Goal: Check status: Check status

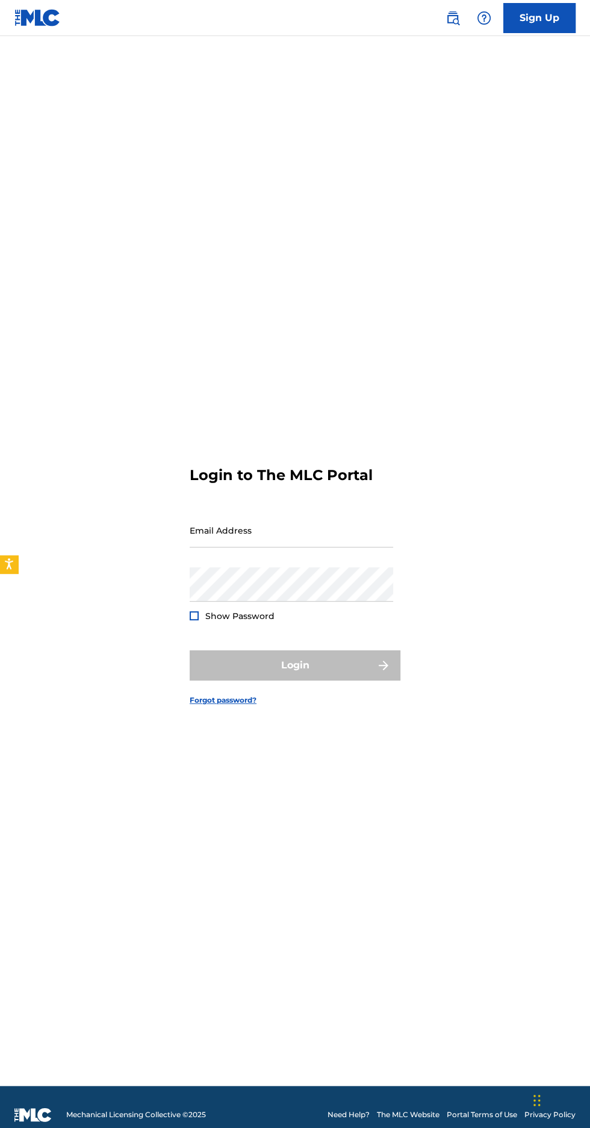
click at [338, 548] on input "Email Address" at bounding box center [291, 530] width 203 height 34
type input "[PERSON_NAME]"
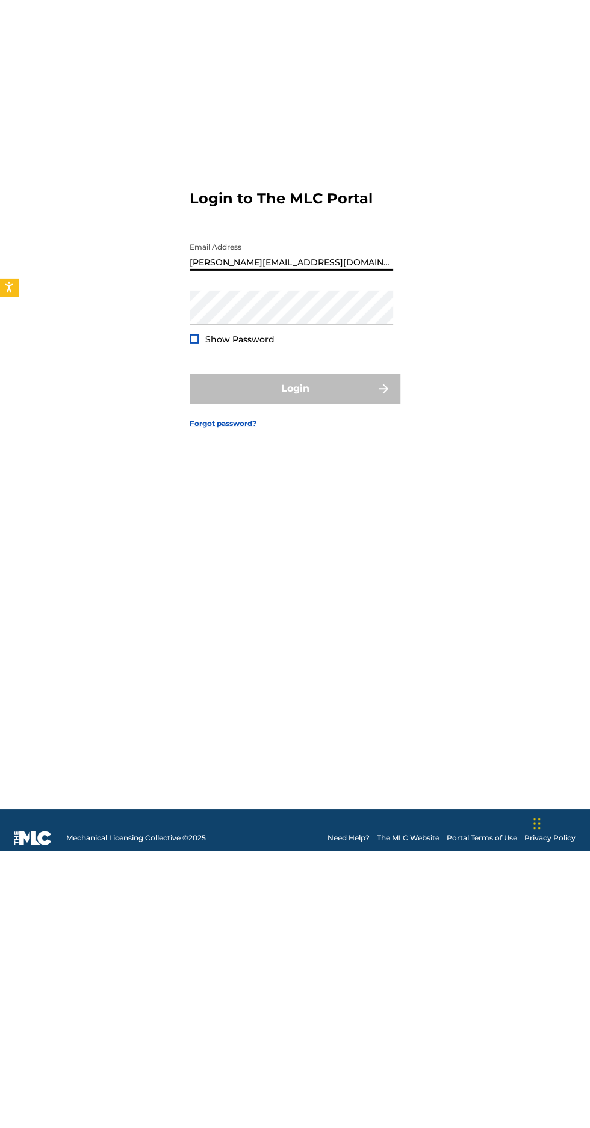
type input "[PERSON_NAME][EMAIL_ADDRESS][DOMAIN_NAME]"
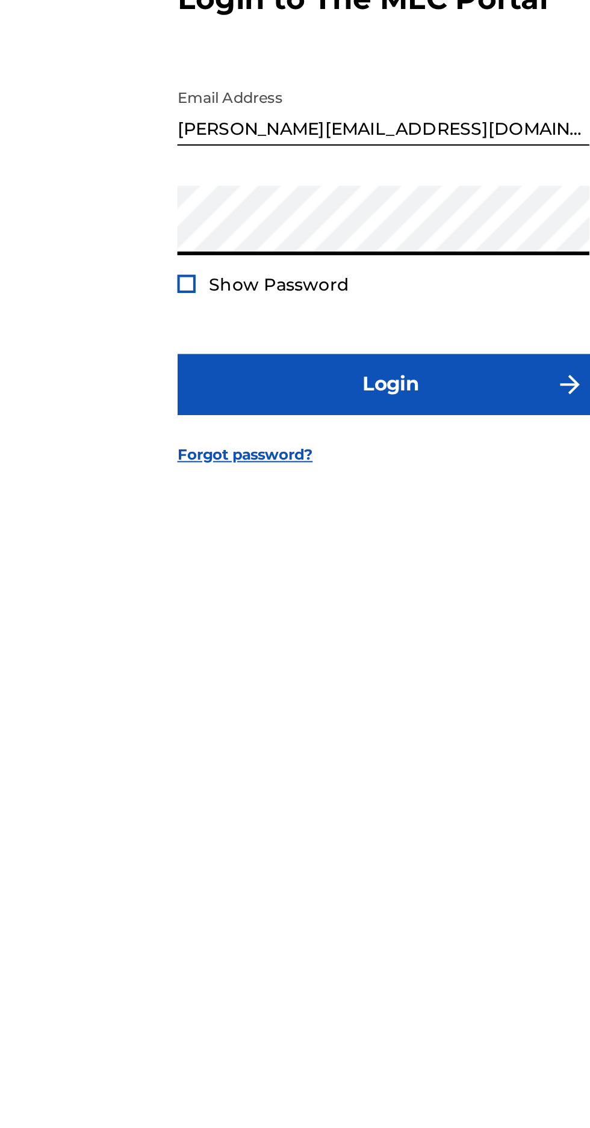
click at [190, 650] on button "Login" at bounding box center [295, 665] width 211 height 30
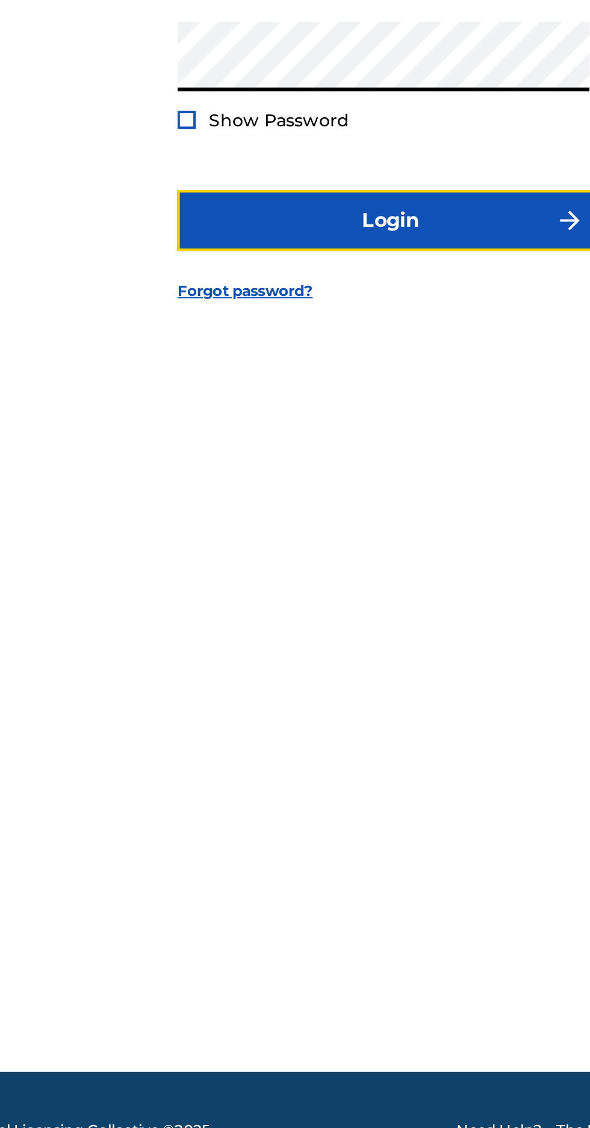
click at [219, 681] on button "Login" at bounding box center [295, 665] width 211 height 30
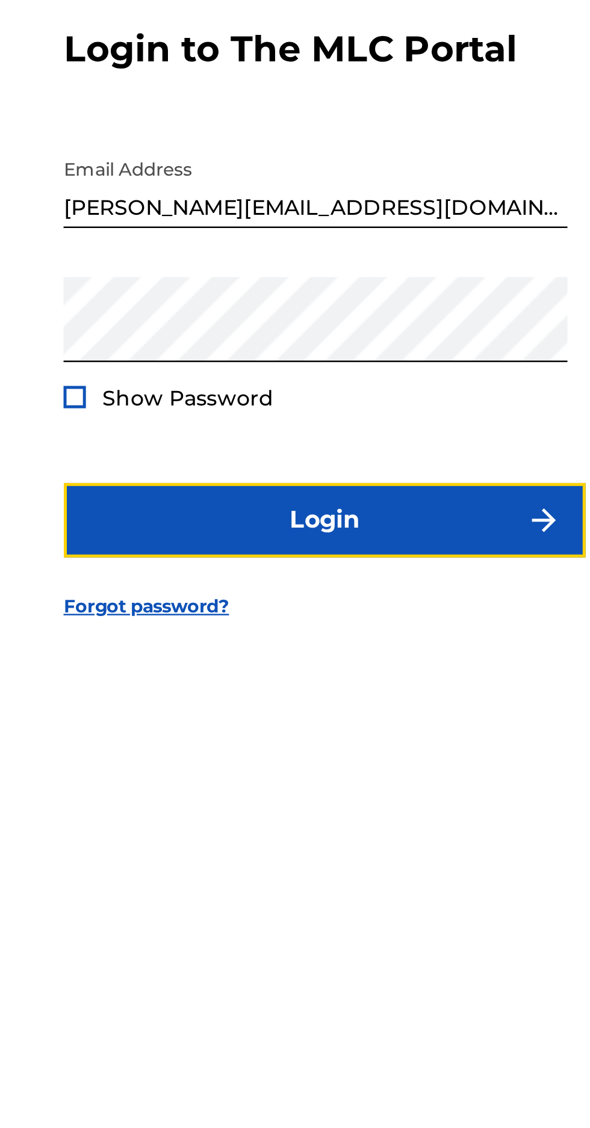
click at [336, 681] on button "Login" at bounding box center [295, 665] width 211 height 30
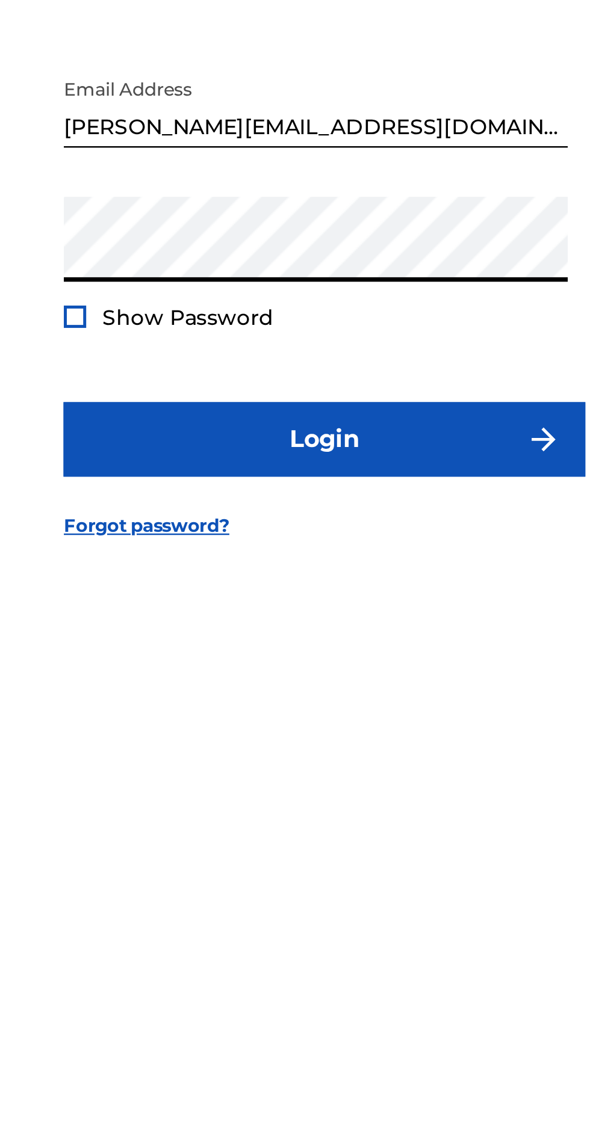
click at [190, 650] on button "Login" at bounding box center [295, 665] width 211 height 30
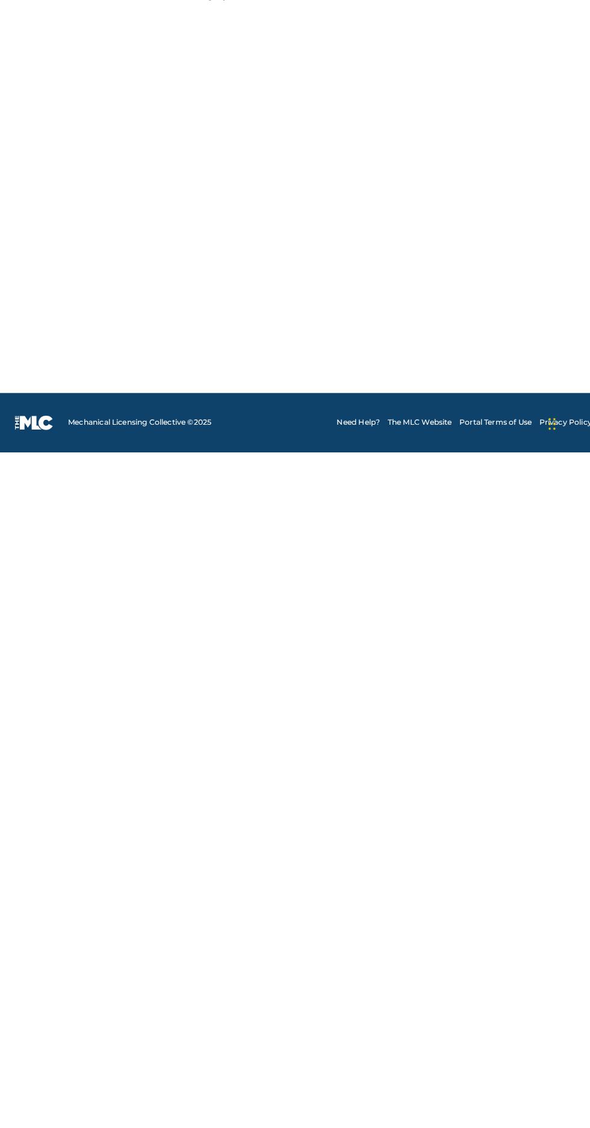
scroll to position [96, 0]
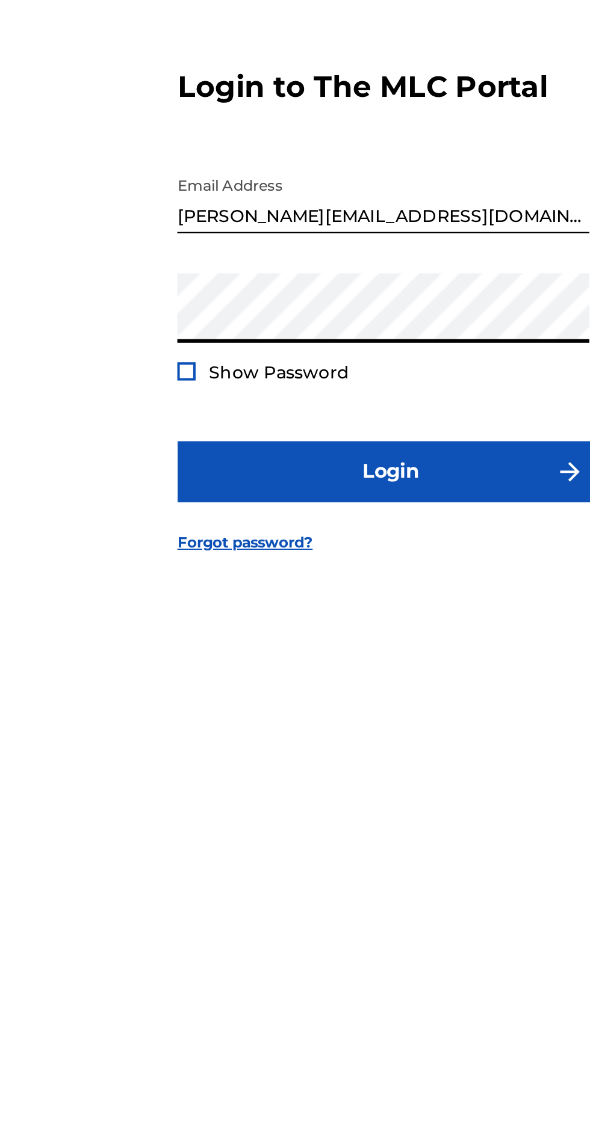
click at [190, 635] on button "Login" at bounding box center [295, 650] width 211 height 30
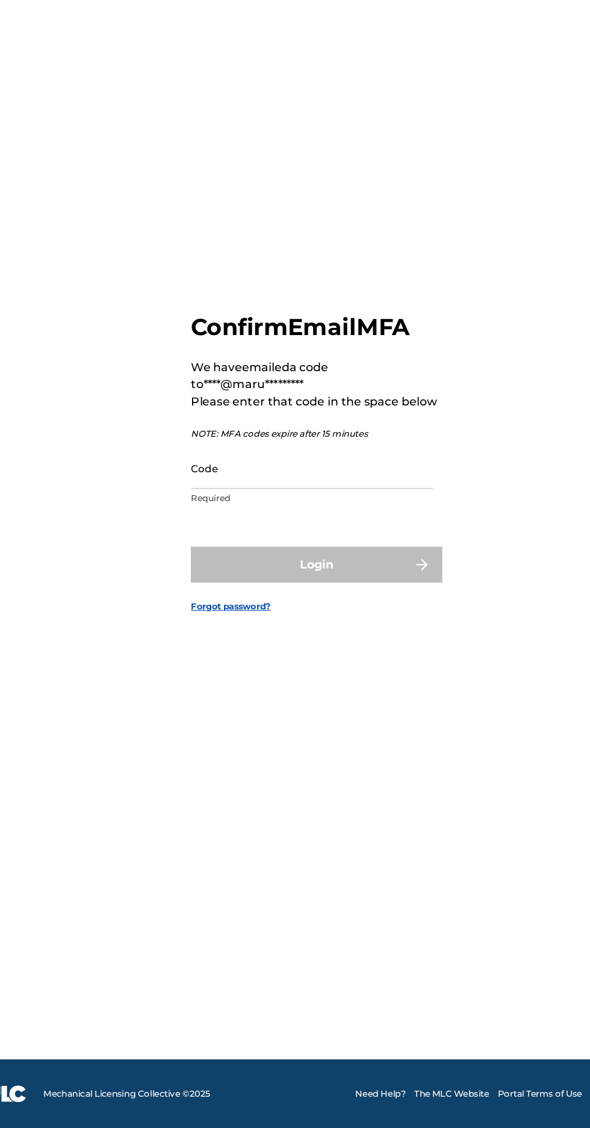
scroll to position [105, 0]
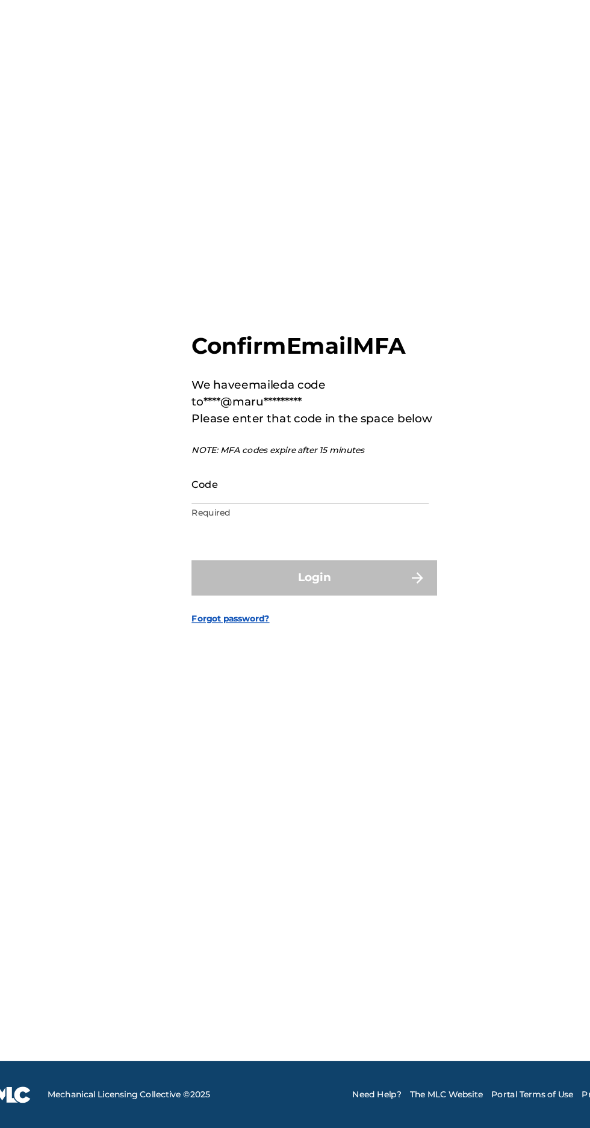
click at [211, 558] on input "Code" at bounding box center [291, 575] width 203 height 34
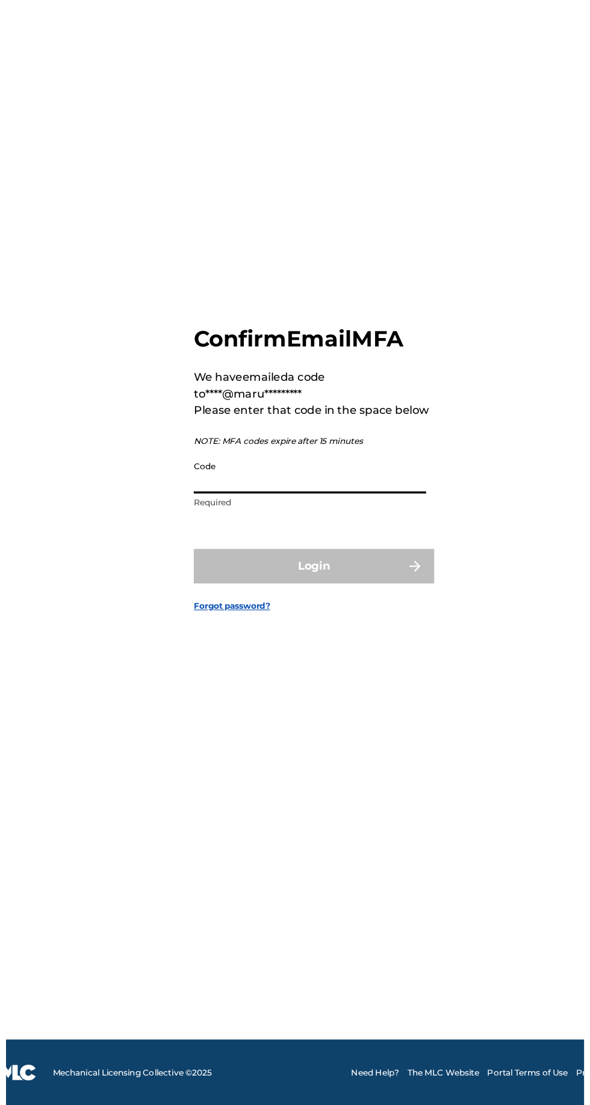
scroll to position [96, 0]
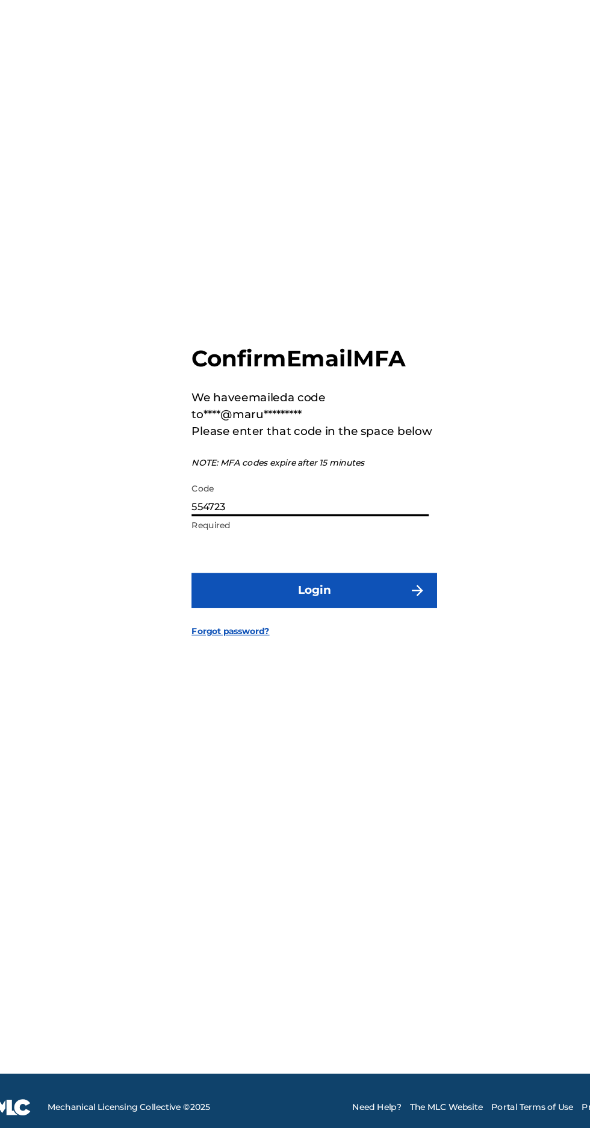
type input "554723"
click at [251, 641] on button "Login" at bounding box center [295, 656] width 211 height 30
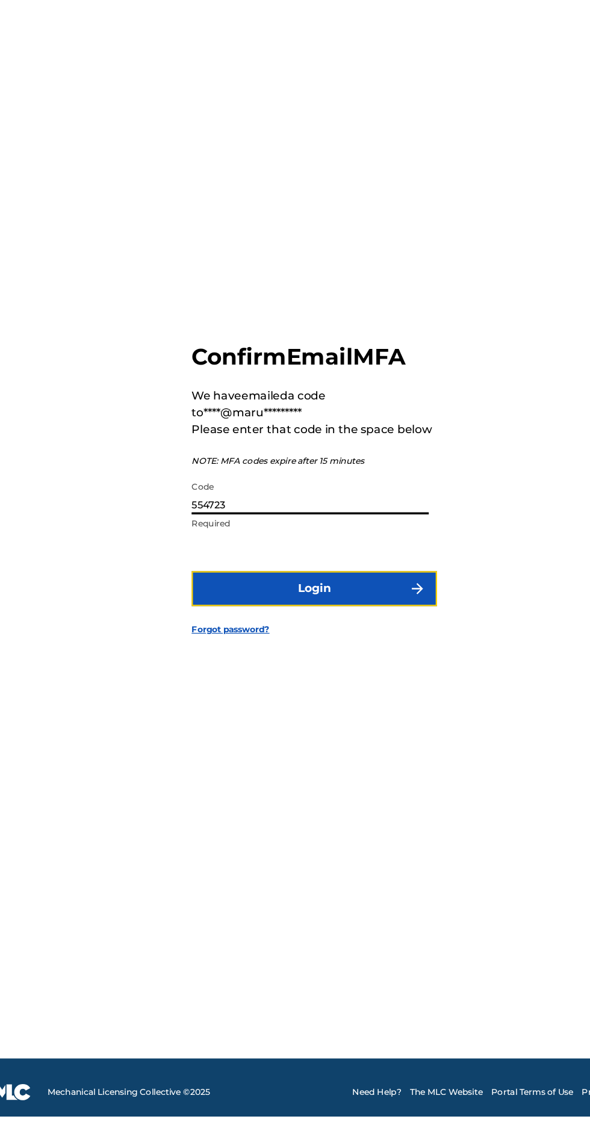
scroll to position [95, 0]
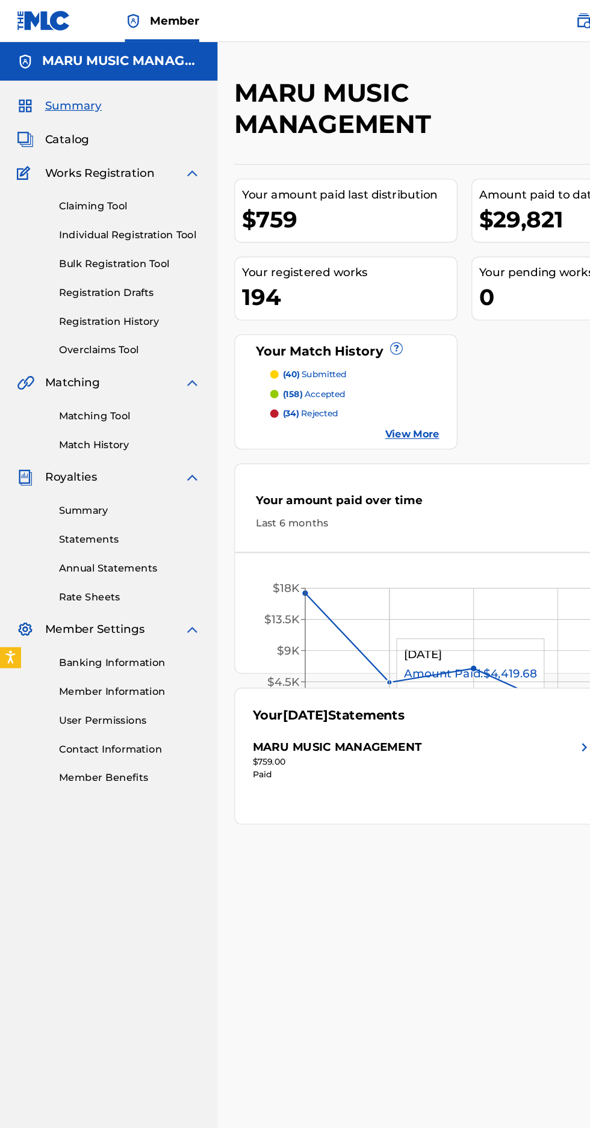
click at [46, 125] on span "Catalog" at bounding box center [58, 120] width 38 height 14
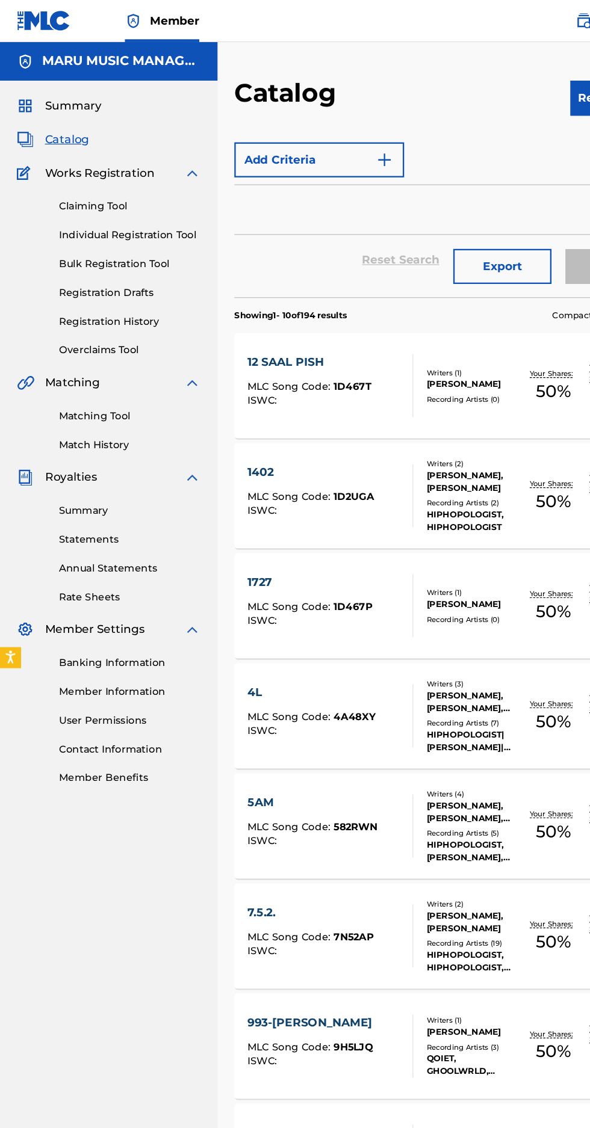
click at [71, 279] on link "Registration History" at bounding box center [112, 276] width 122 height 13
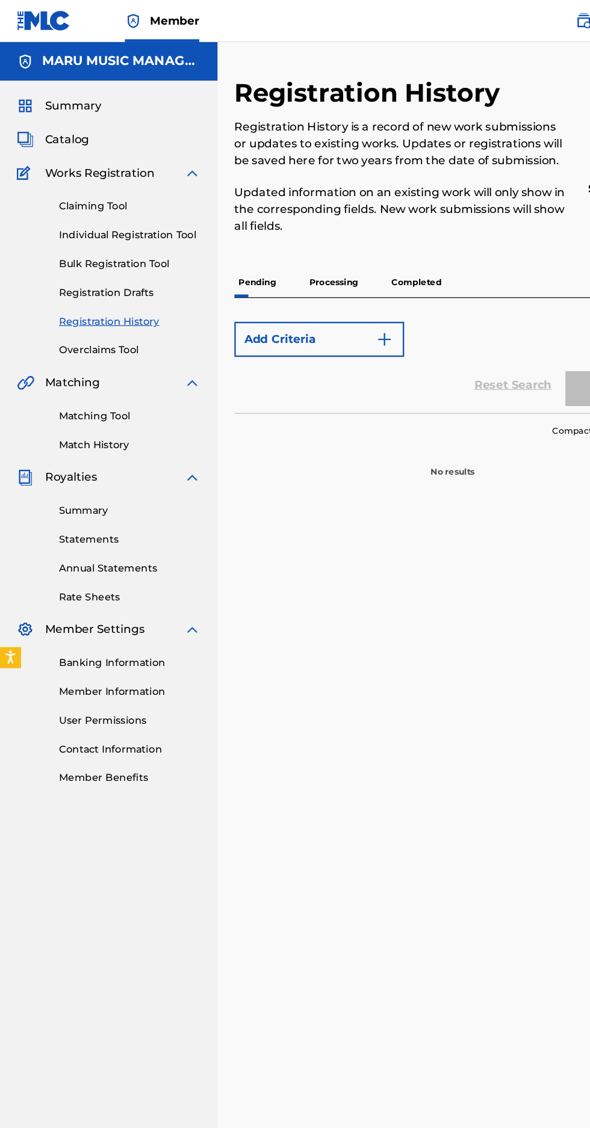
click at [263, 244] on p "Processing" at bounding box center [286, 242] width 49 height 25
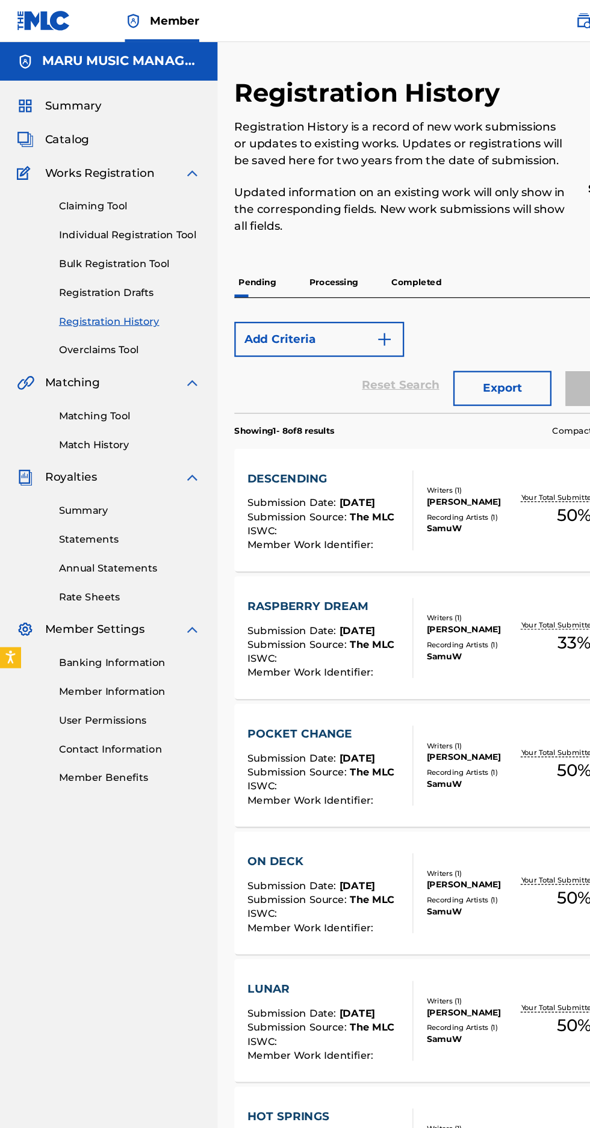
click at [305, 232] on p "Processing" at bounding box center [286, 242] width 49 height 25
click at [286, 244] on p "Processing" at bounding box center [286, 242] width 49 height 25
click at [281, 231] on p "Processing" at bounding box center [286, 242] width 49 height 25
click at [301, 230] on p "Processing" at bounding box center [286, 242] width 49 height 25
click at [344, 241] on p "Completed" at bounding box center [357, 242] width 50 height 25
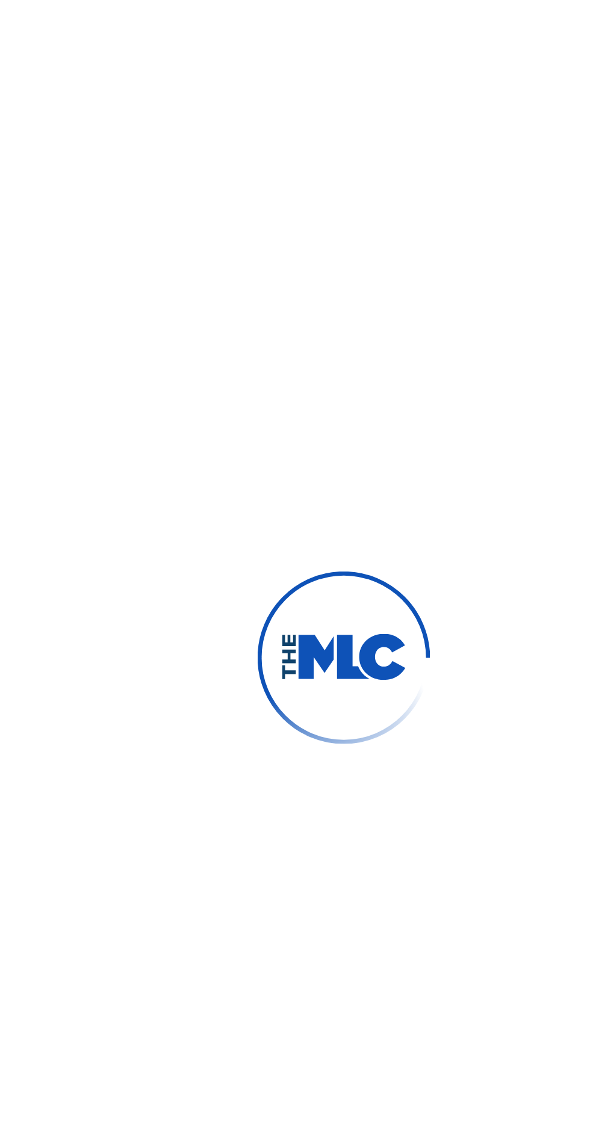
click at [330, 237] on div at bounding box center [295, 564] width 590 height 1128
